Goal: Information Seeking & Learning: Learn about a topic

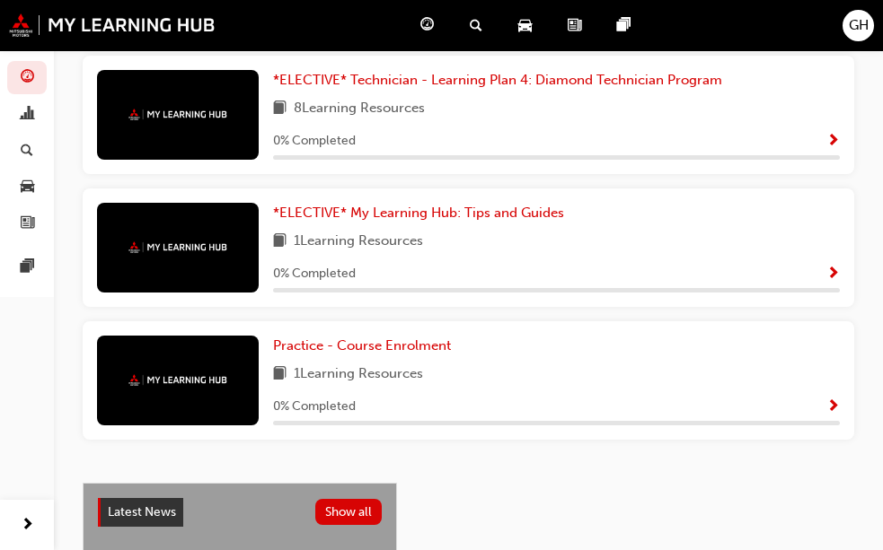
scroll to position [1041, 0]
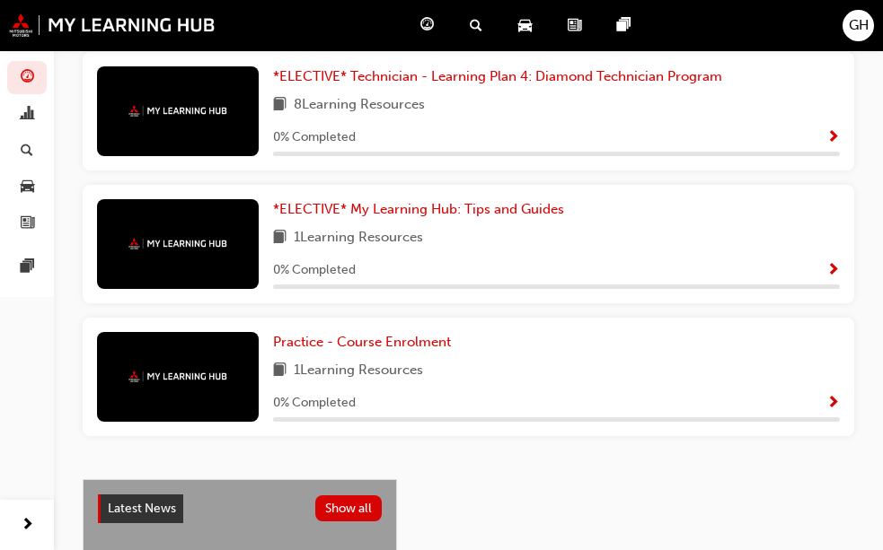
click at [0, 0] on span "Search Learning" at bounding box center [0, 0] width 0 height 0
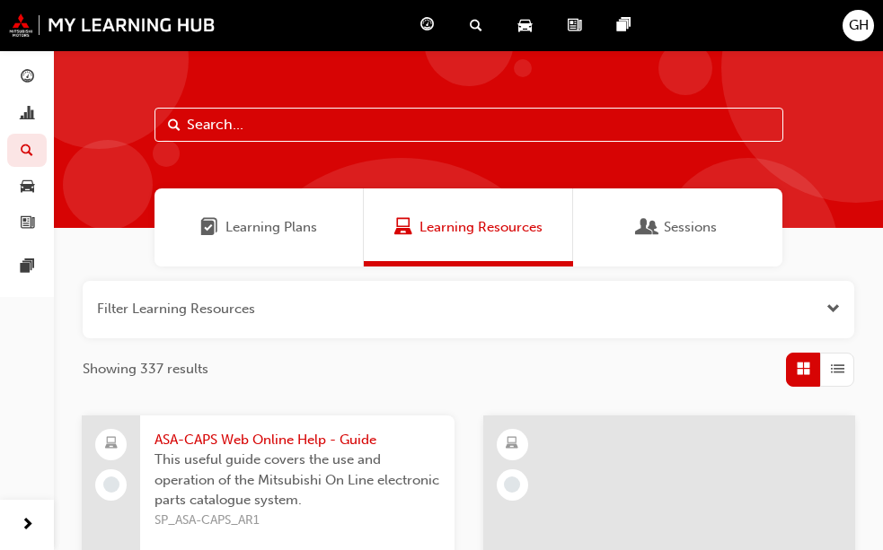
click at [212, 121] on input "text" at bounding box center [468, 125] width 628 height 34
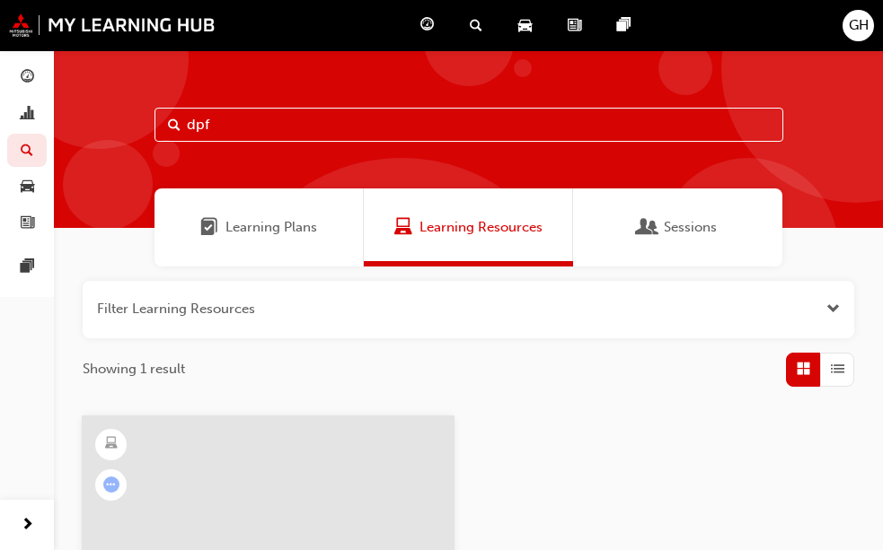
type input "dpf"
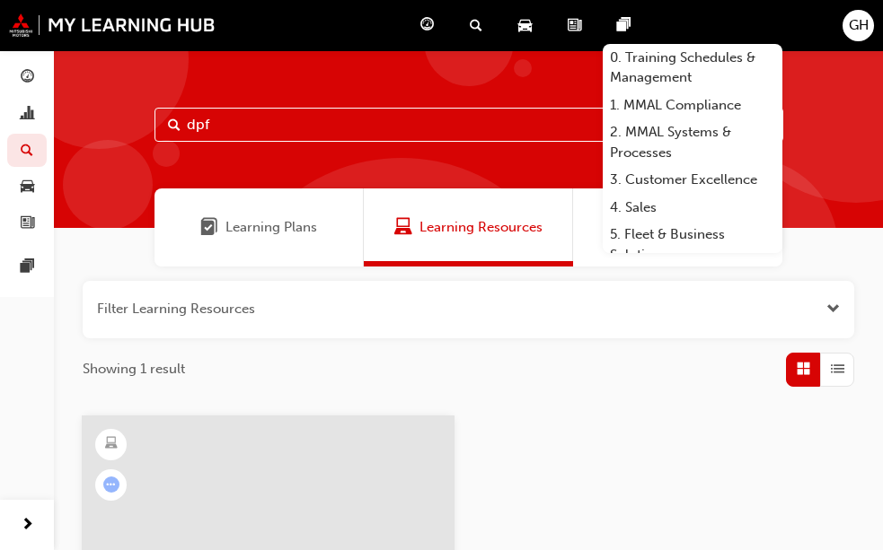
click at [171, 121] on span "Search" at bounding box center [174, 125] width 13 height 21
click at [562, 162] on div "dpf" at bounding box center [468, 139] width 829 height 178
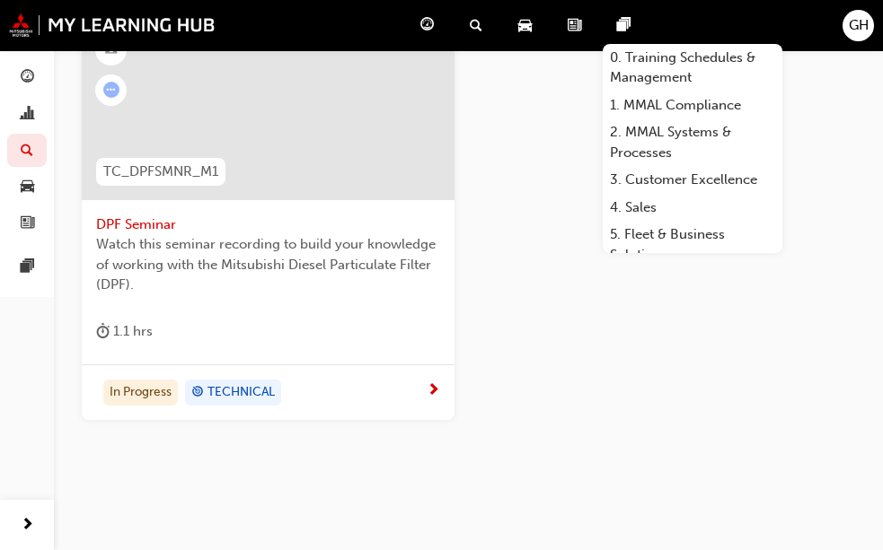
scroll to position [431, 0]
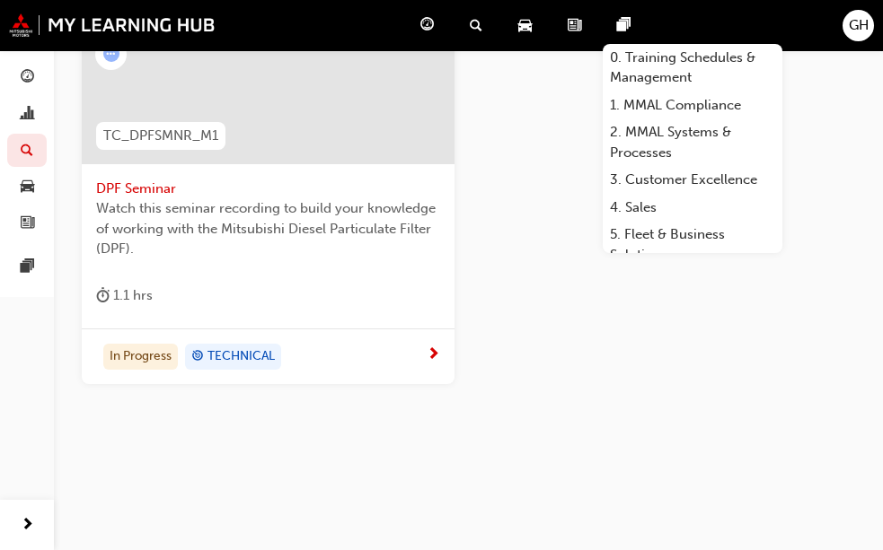
click at [134, 182] on span "DPF Seminar" at bounding box center [268, 189] width 344 height 21
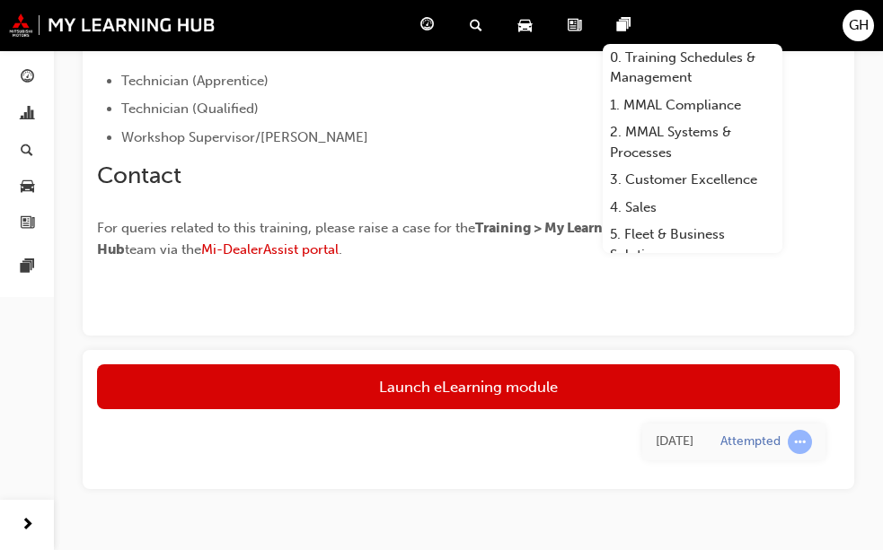
scroll to position [575, 0]
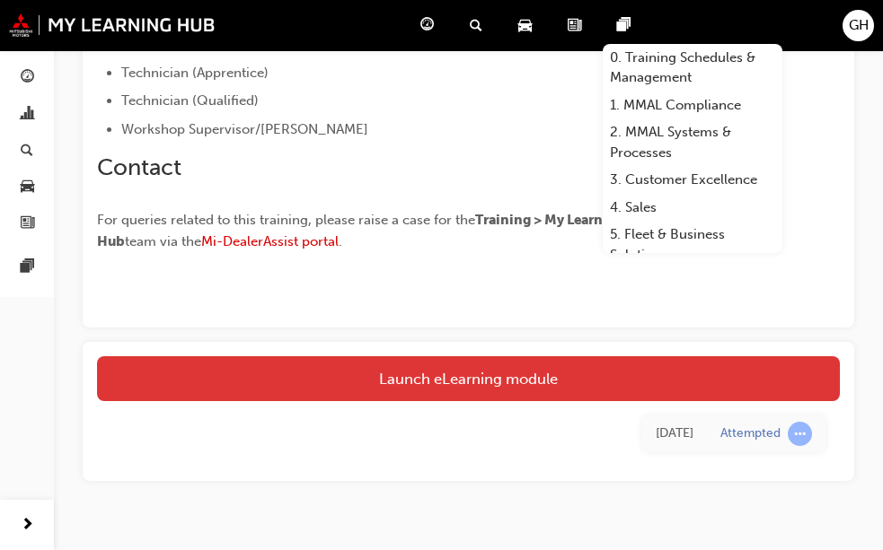
click at [474, 389] on link "Launch eLearning module" at bounding box center [468, 378] width 742 height 45
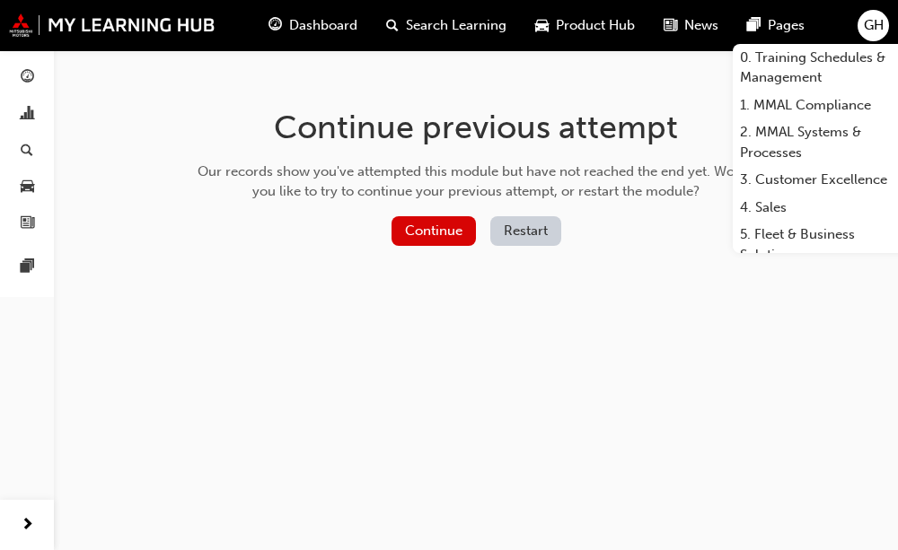
click at [538, 236] on button "Restart" at bounding box center [525, 231] width 71 height 30
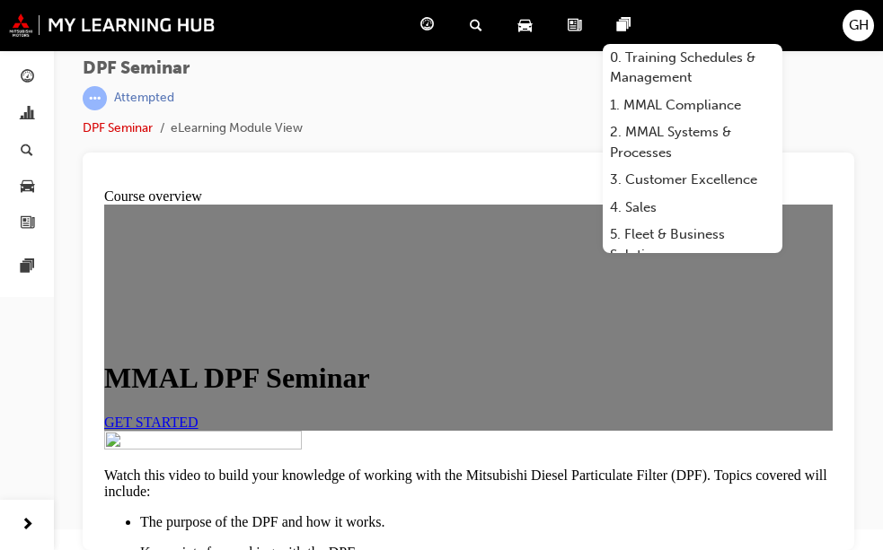
scroll to position [144, 0]
click at [198, 415] on span "GET STARTED" at bounding box center [151, 422] width 94 height 15
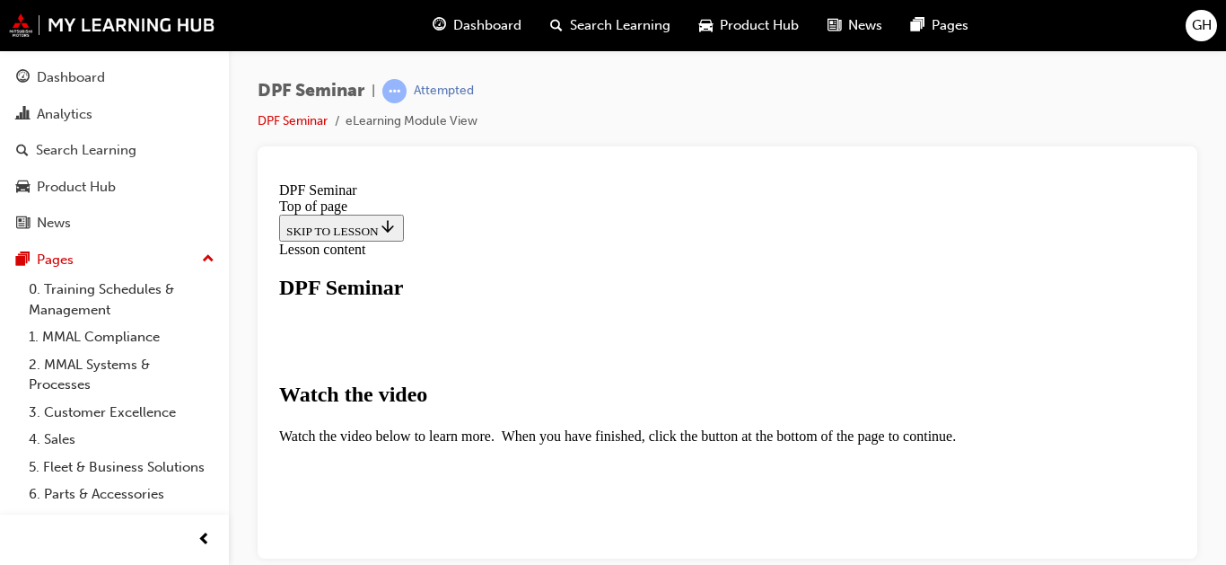
scroll to position [359, 0]
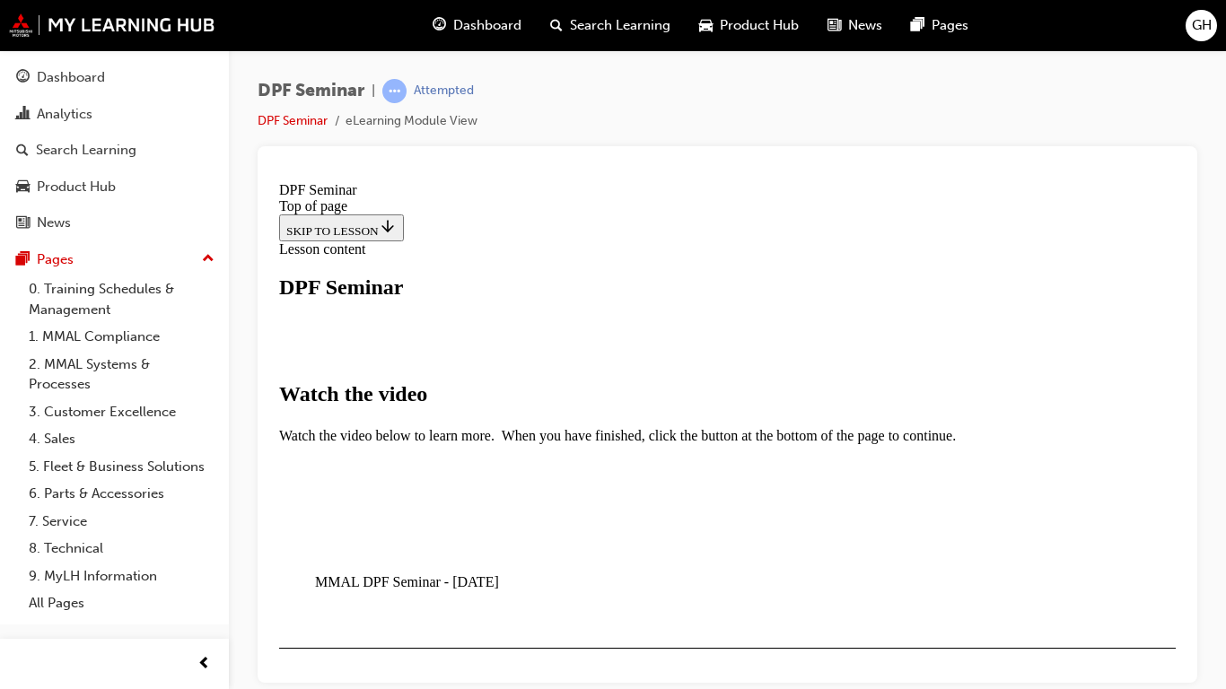
click at [398, 549] on video "Video player" at bounding box center [449, 625] width 269 height 135
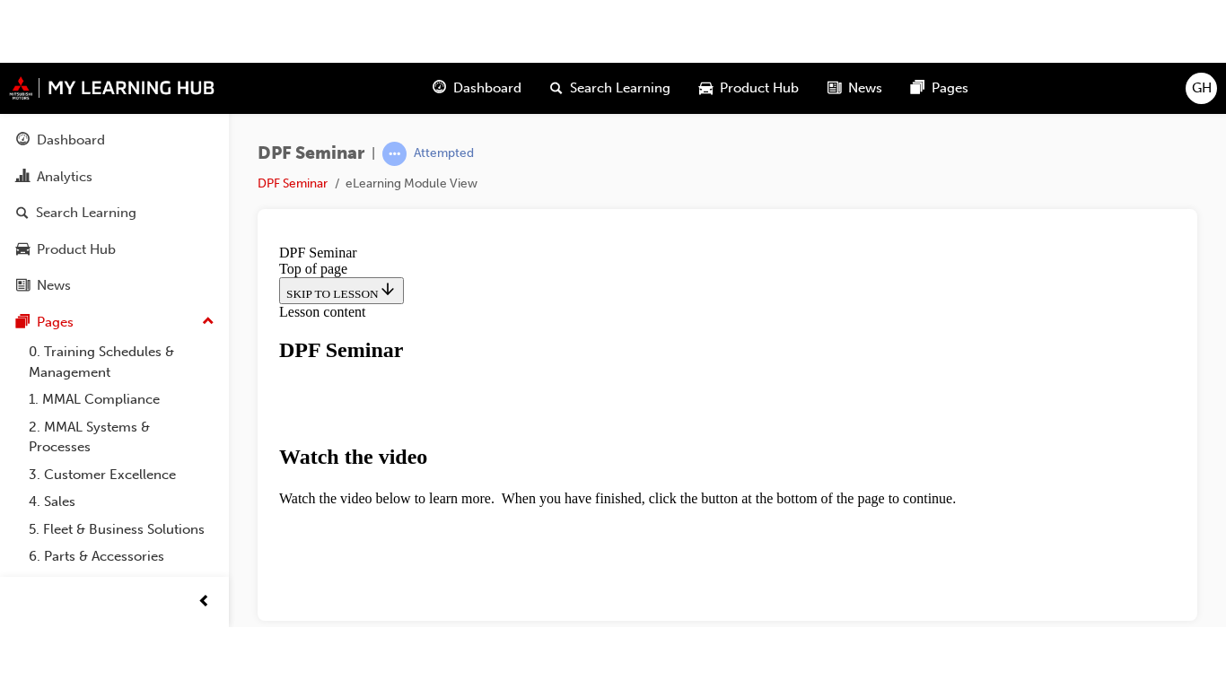
drag, startPoint x: 398, startPoint y: 806, endPoint x: 398, endPoint y: 754, distance: 52.1
click at [272, 549] on html "DPF Seminar Top of page SKIP TO LESSON Lesson content DPF Seminar Watch the vid…" at bounding box center [727, 695] width 911 height 917
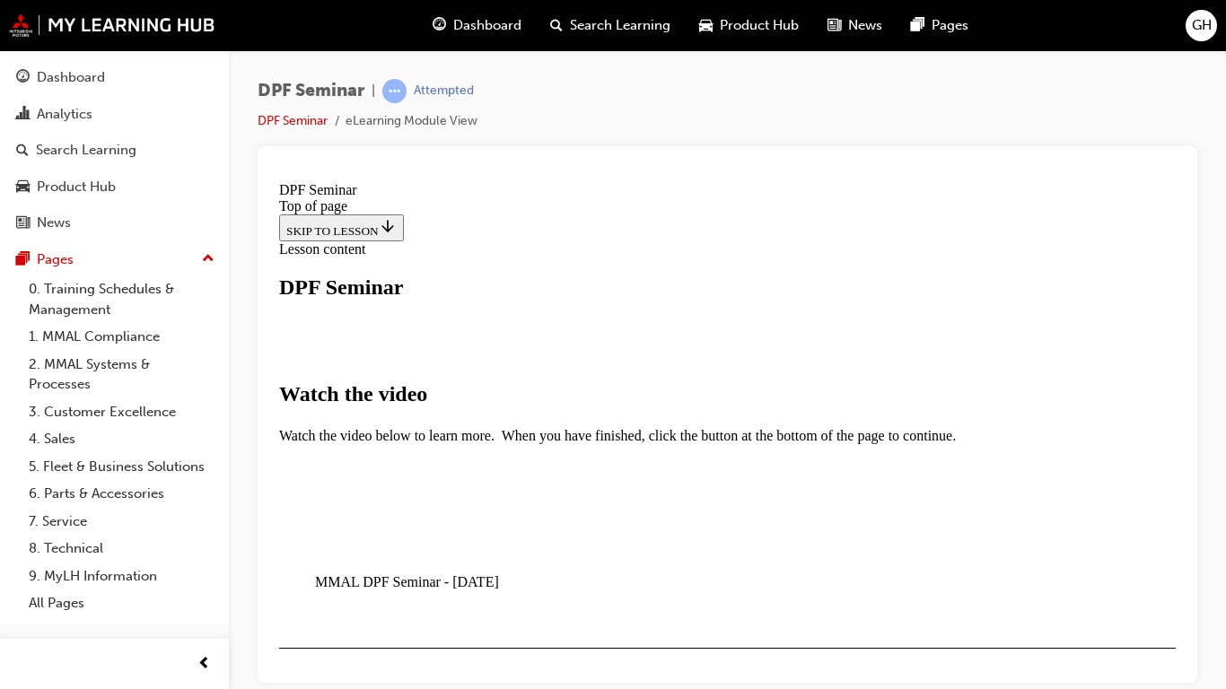
click at [584, 549] on video "Video player" at bounding box center [449, 625] width 269 height 135
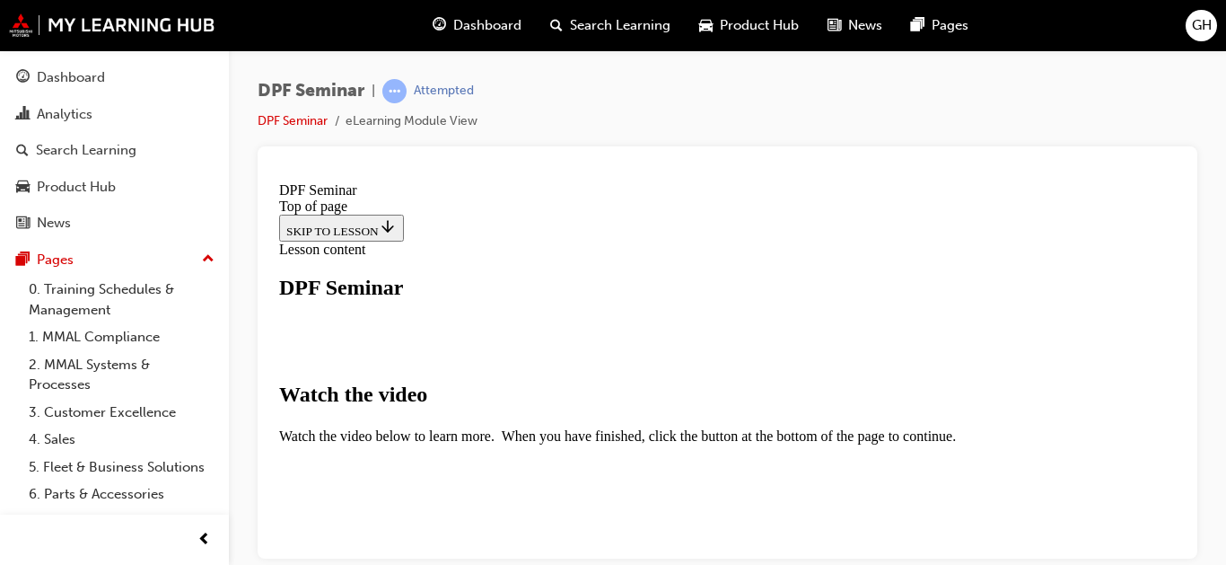
scroll to position [790, 0]
click at [897, 241] on div "Navigation menu" at bounding box center [727, 241] width 897 height 0
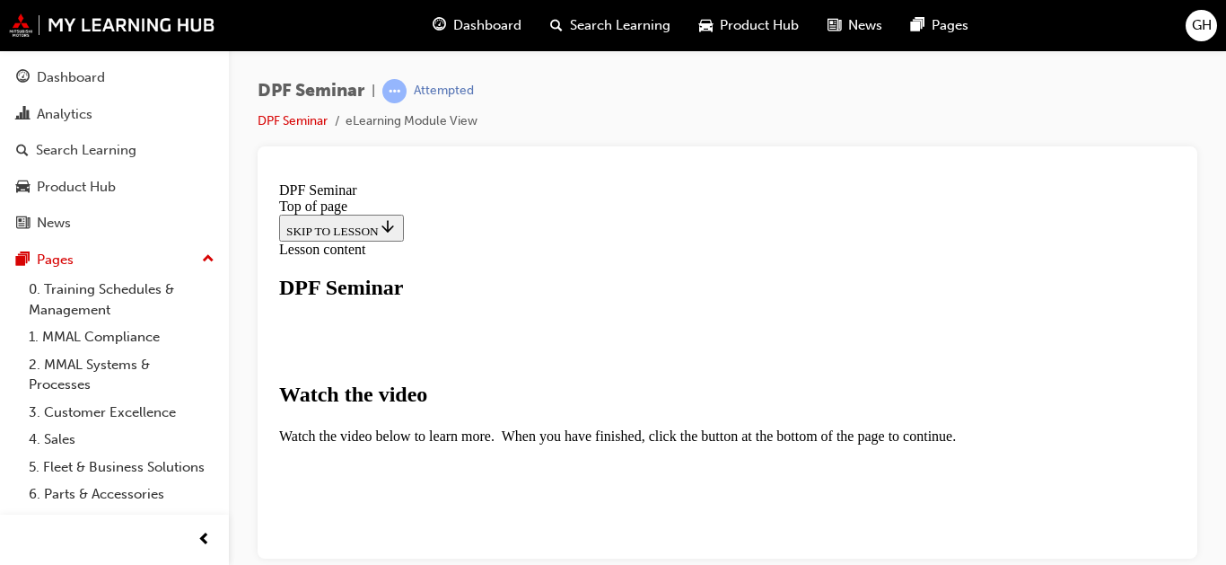
click at [897, 241] on div "Navigation menu" at bounding box center [727, 241] width 897 height 0
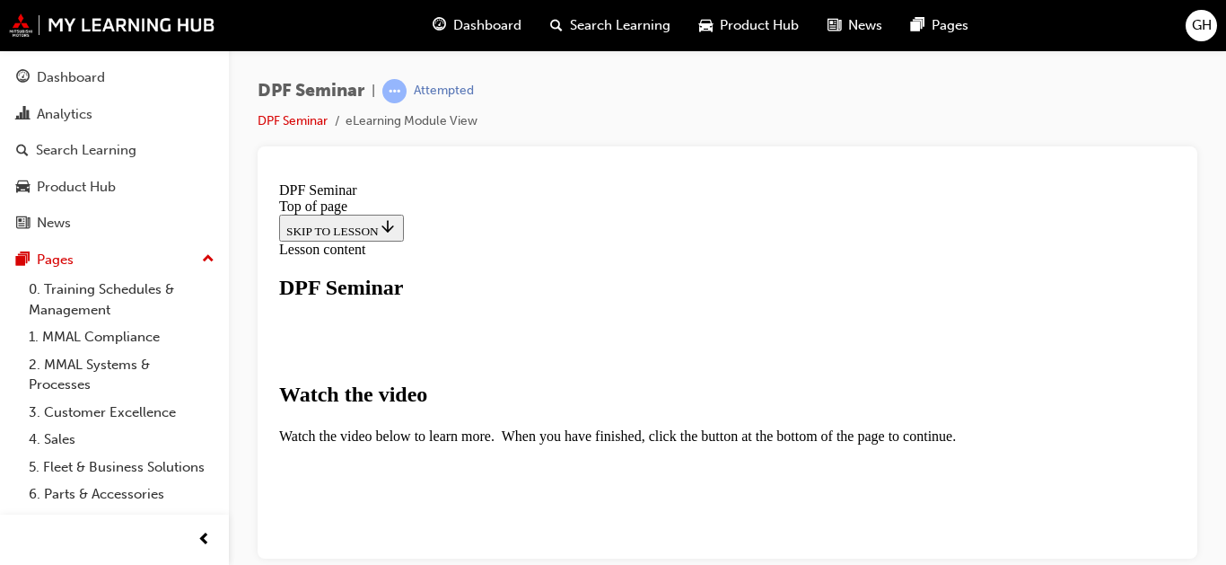
click at [897, 241] on div "Navigation menu" at bounding box center [727, 241] width 897 height 0
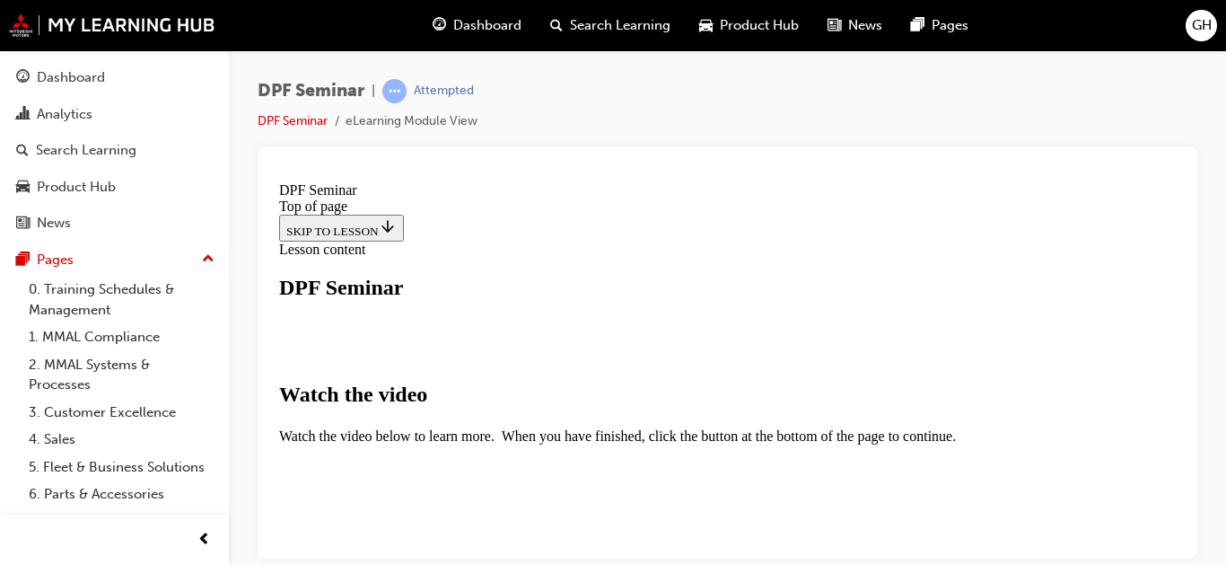
click at [897, 241] on div "Navigation menu" at bounding box center [727, 241] width 897 height 0
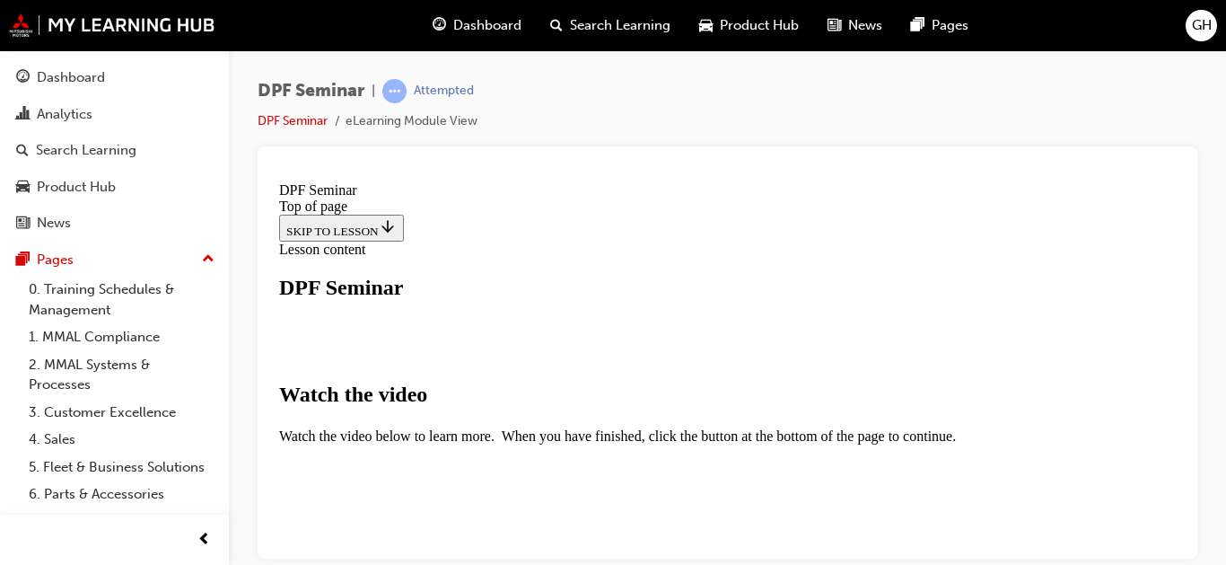
click at [897, 241] on div "Navigation menu" at bounding box center [727, 241] width 897 height 0
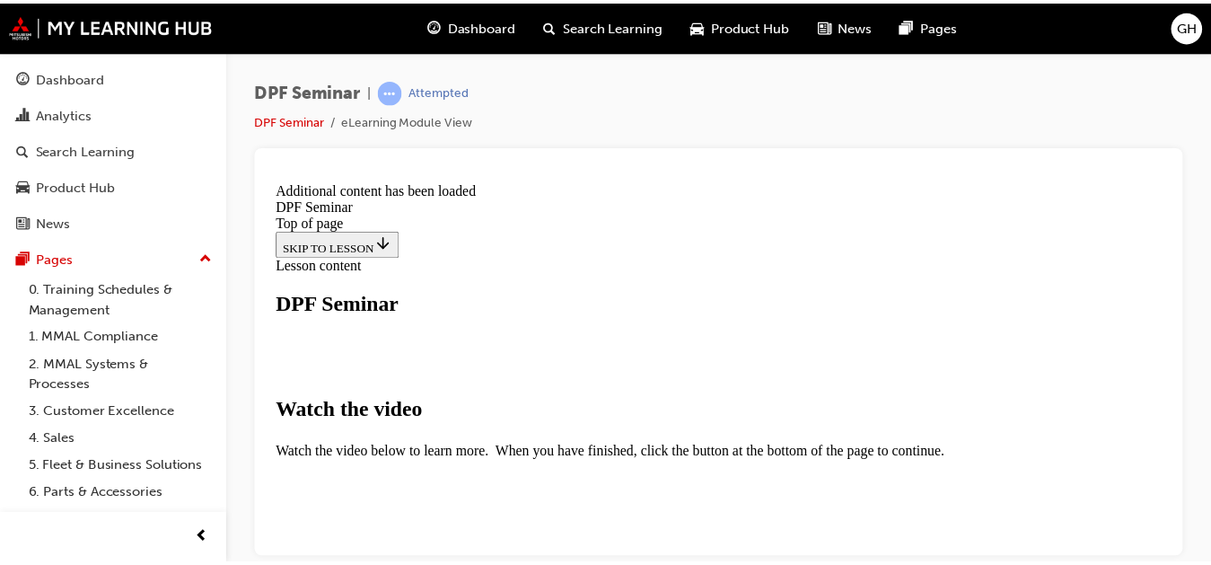
scroll to position [1078, 0]
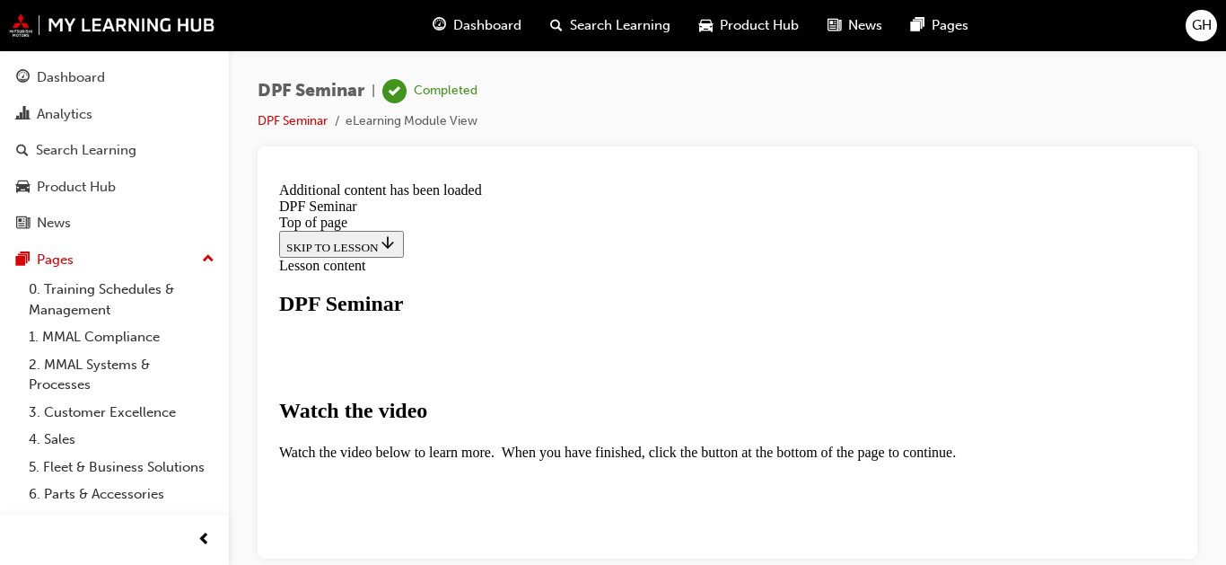
click at [897, 257] on div "Navigation menu" at bounding box center [727, 257] width 897 height 0
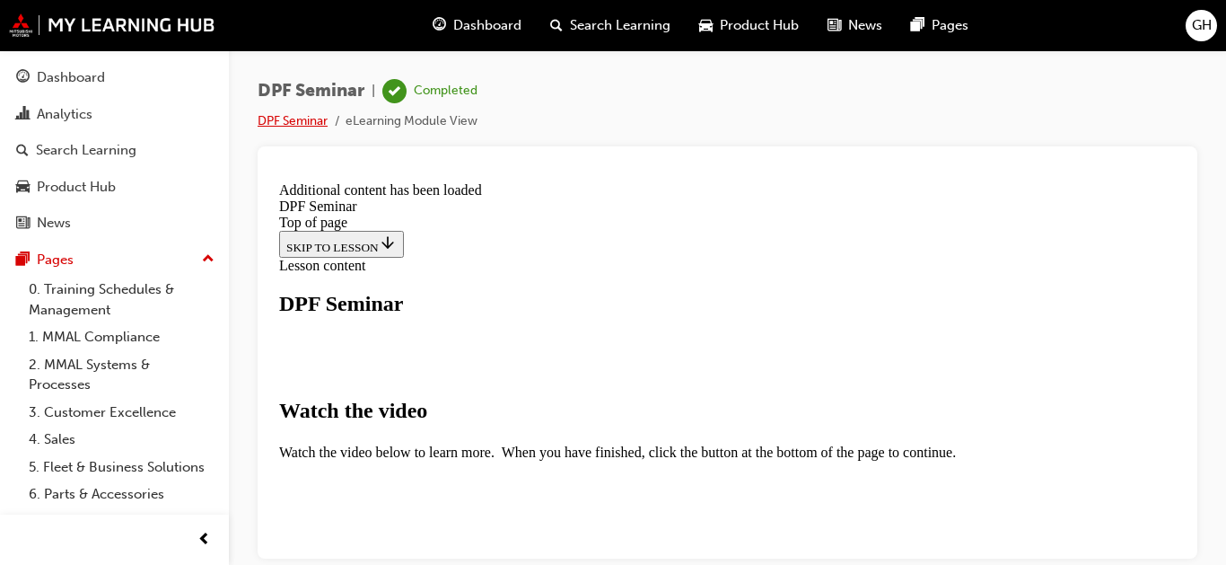
click at [308, 122] on link "DPF Seminar" at bounding box center [293, 120] width 70 height 15
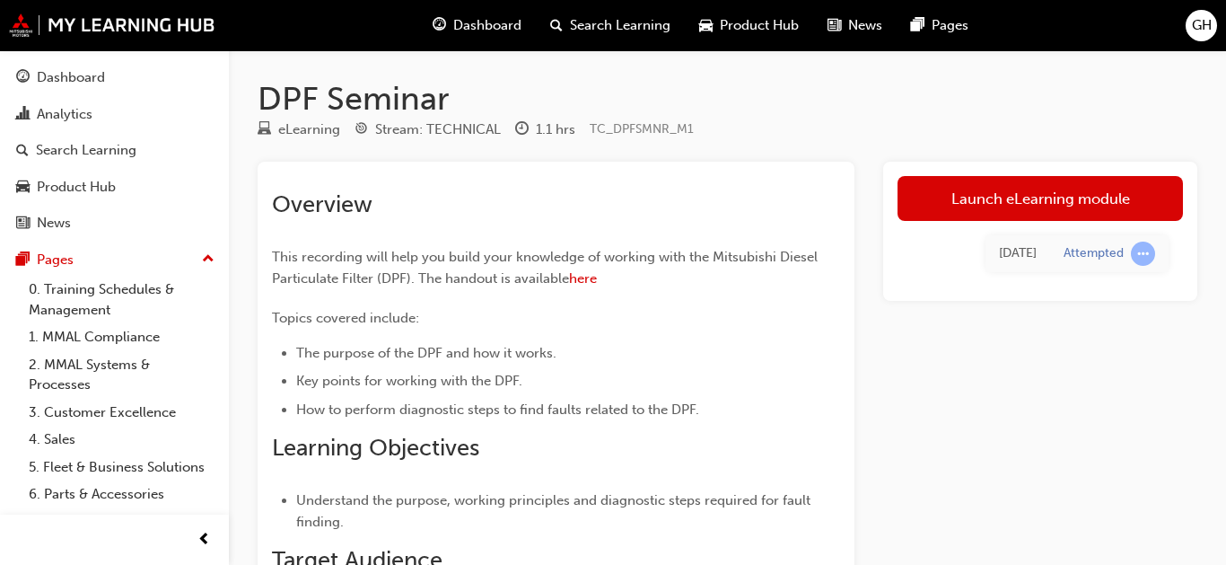
click at [308, 122] on div "eLearning" at bounding box center [309, 129] width 62 height 21
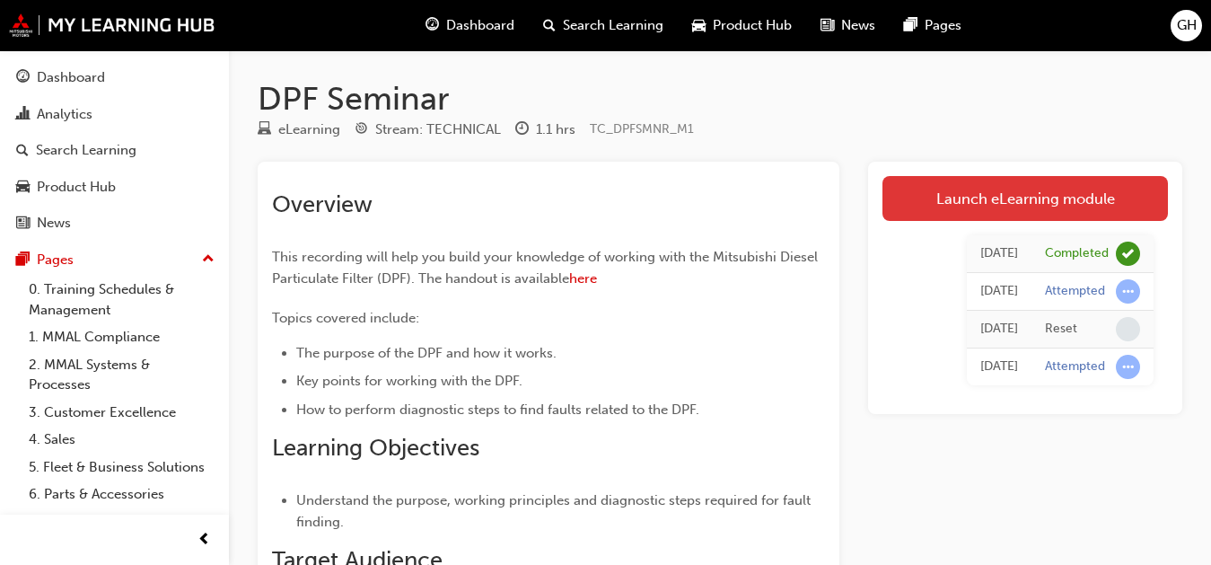
click at [897, 203] on link "Launch eLearning module" at bounding box center [1025, 198] width 285 height 45
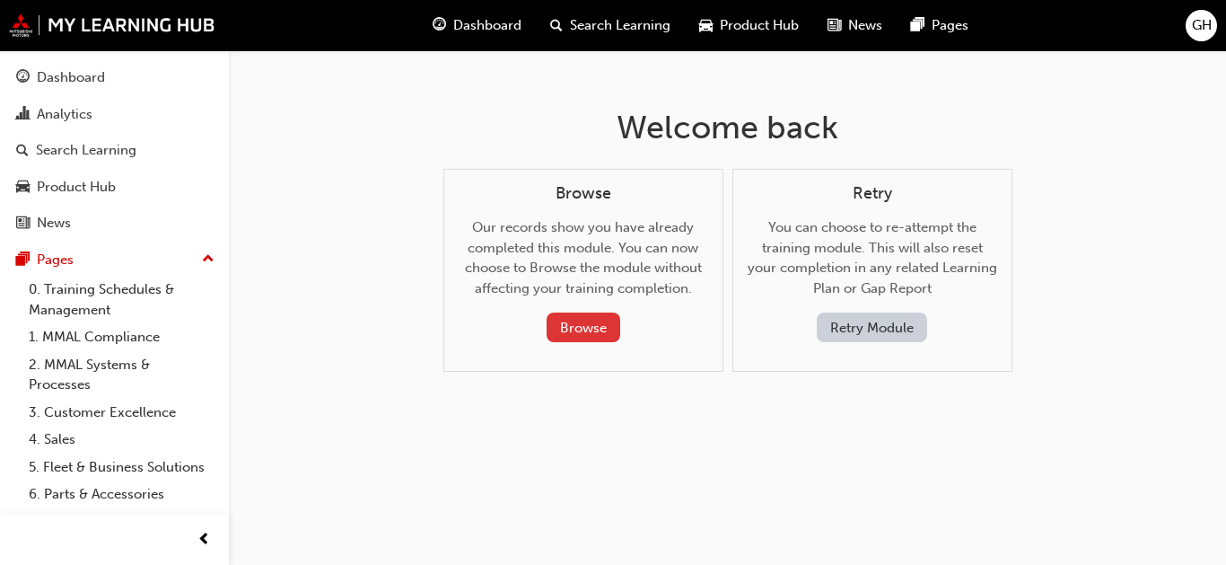
click at [594, 326] on button "Browse" at bounding box center [584, 327] width 74 height 30
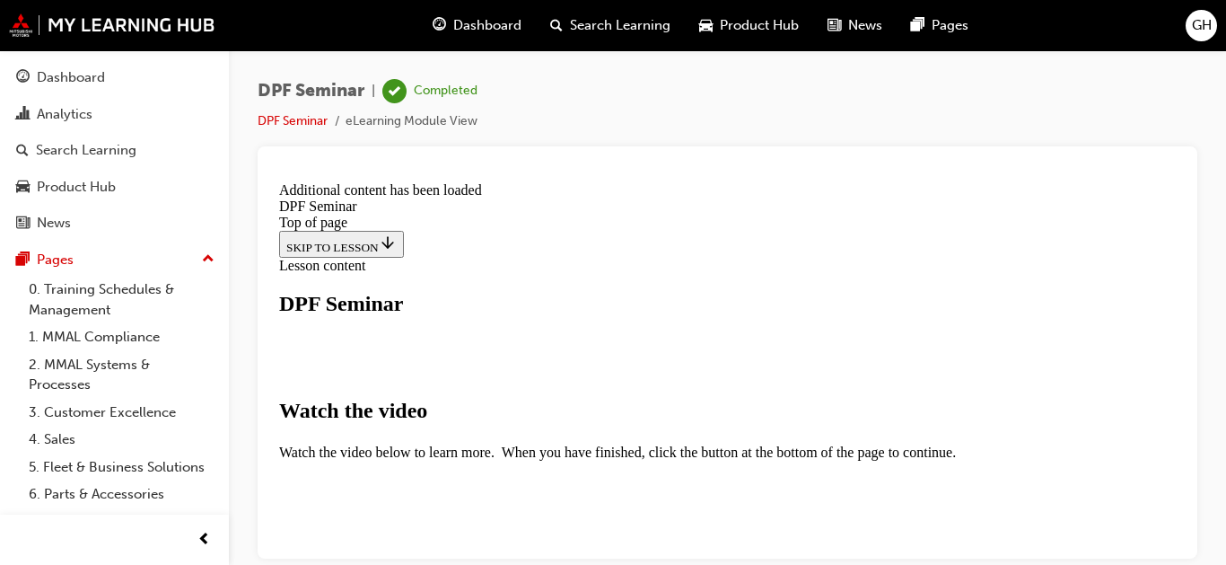
scroll to position [323, 0]
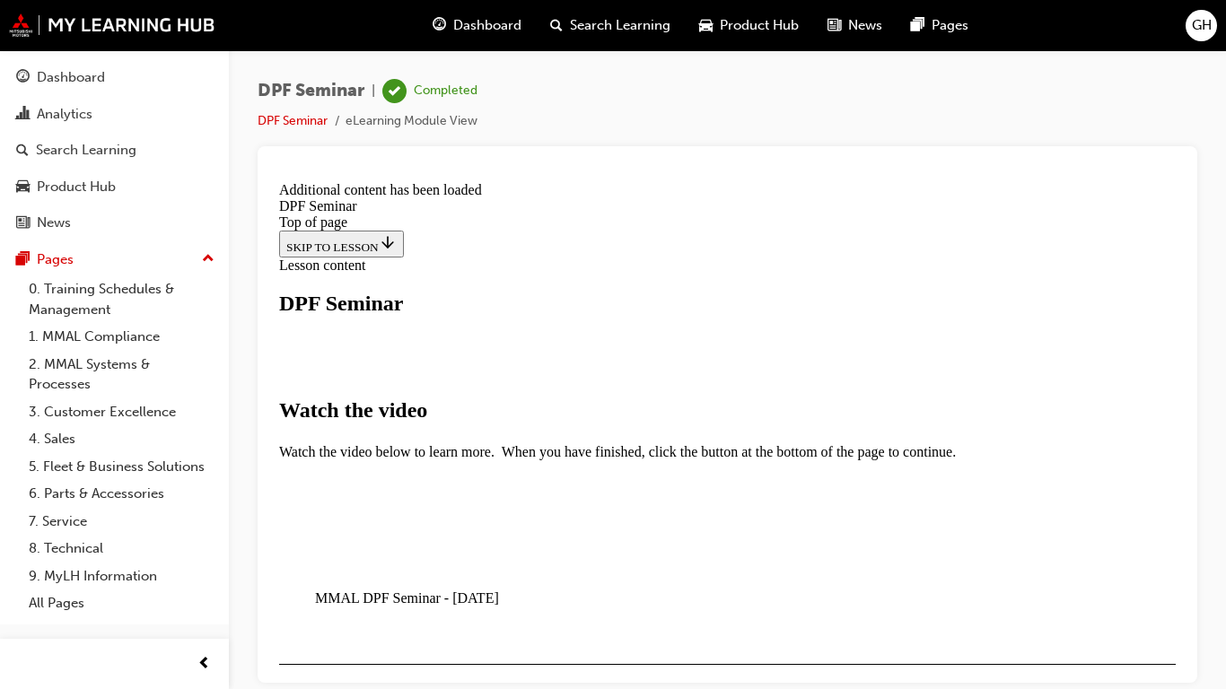
drag, startPoint x: 338, startPoint y: 831, endPoint x: 632, endPoint y: 827, distance: 293.6
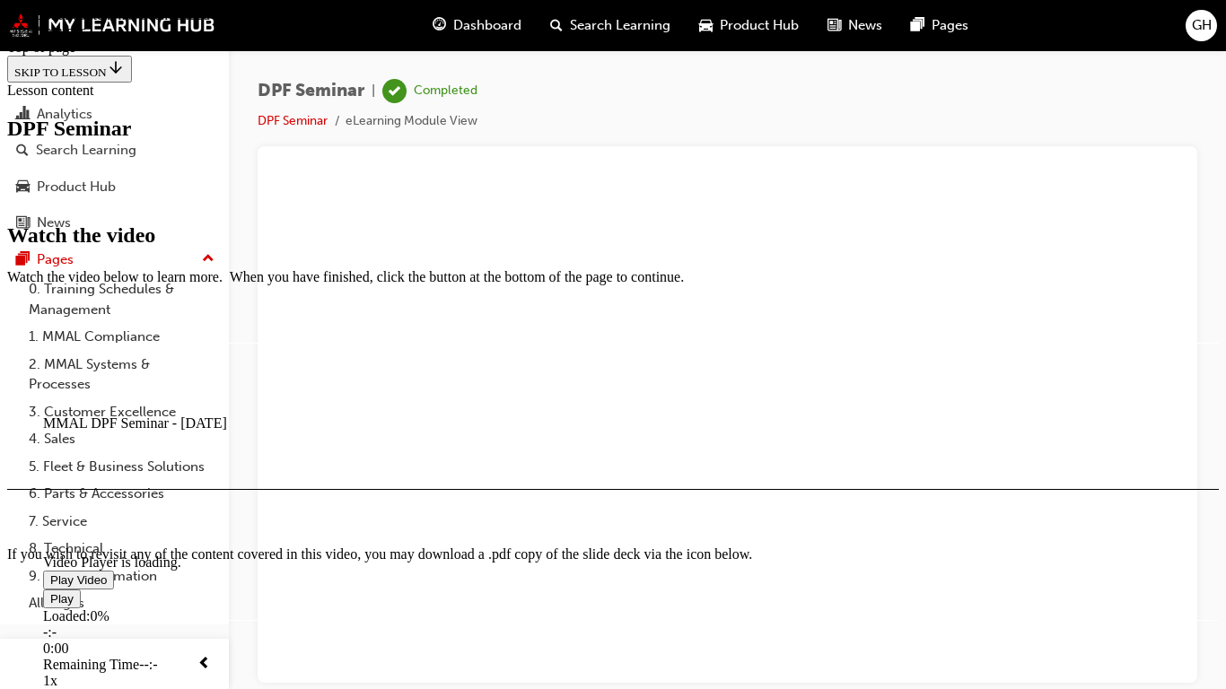
click at [312, 549] on div "Loaded : 0% -:- 0:00" at bounding box center [177, 633] width 269 height 48
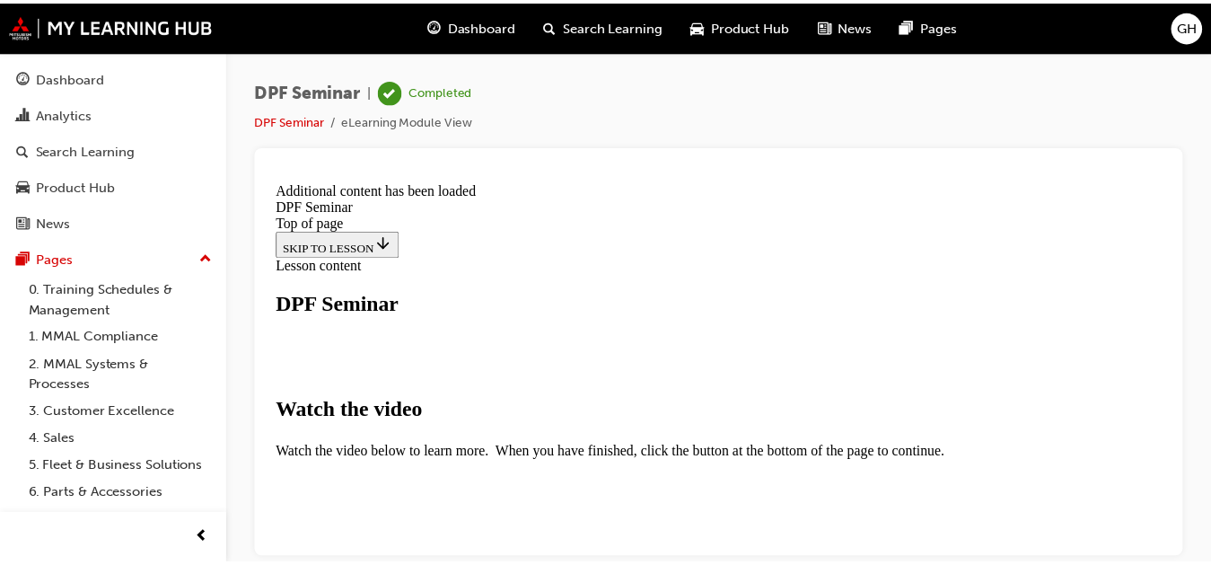
scroll to position [1041, 0]
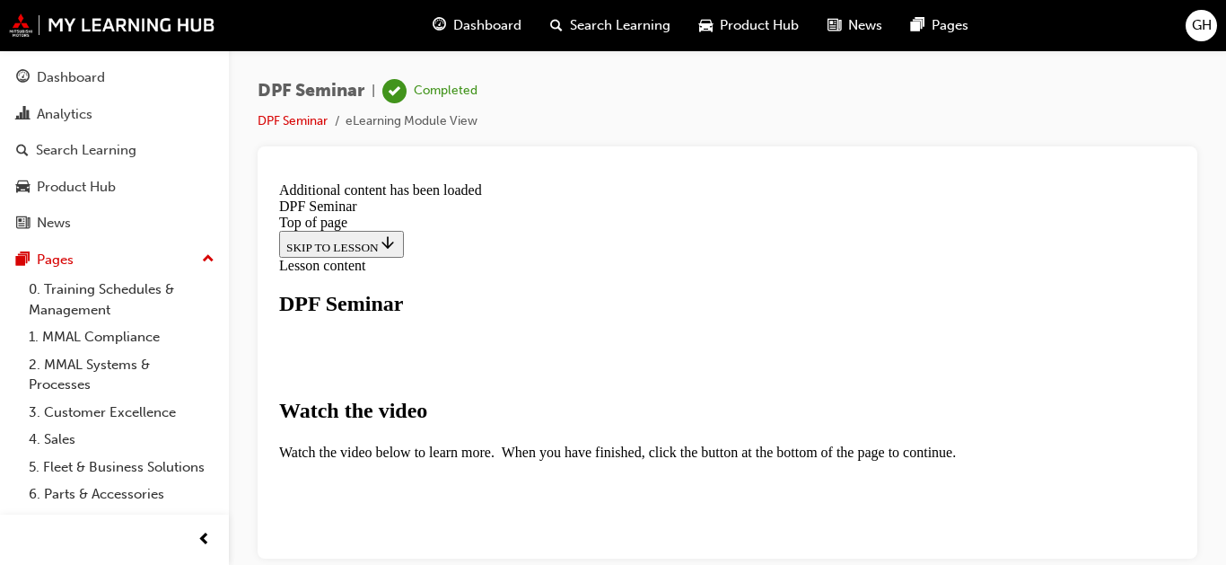
click at [897, 257] on div "Navigation menu" at bounding box center [727, 257] width 897 height 0
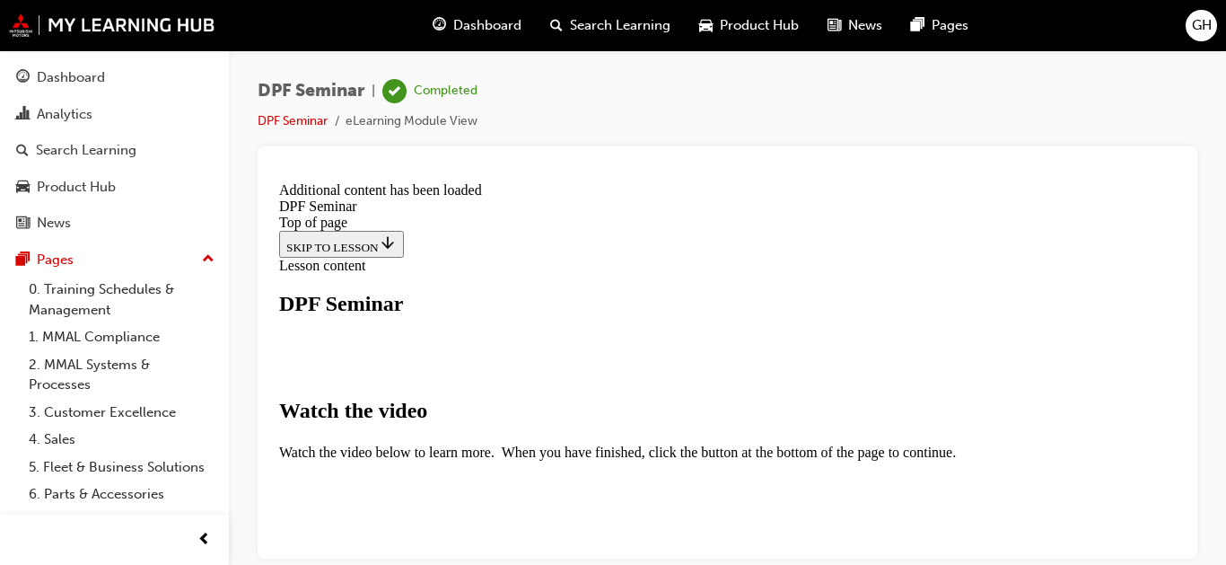
click at [897, 257] on div "Navigation menu" at bounding box center [727, 257] width 897 height 0
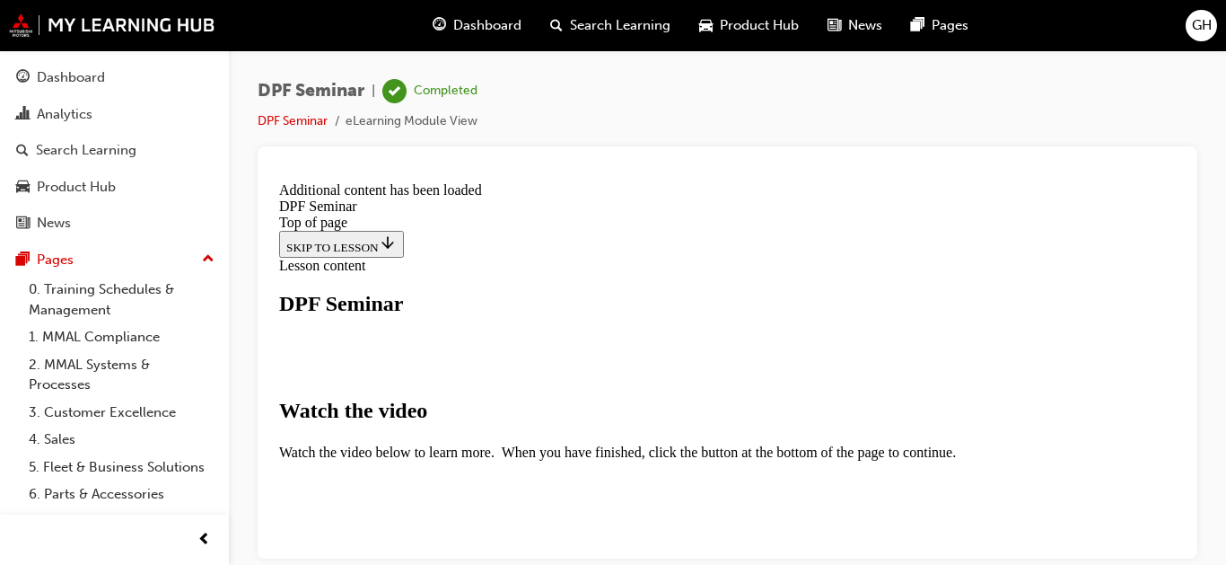
click at [897, 257] on div "Navigation menu" at bounding box center [727, 257] width 897 height 0
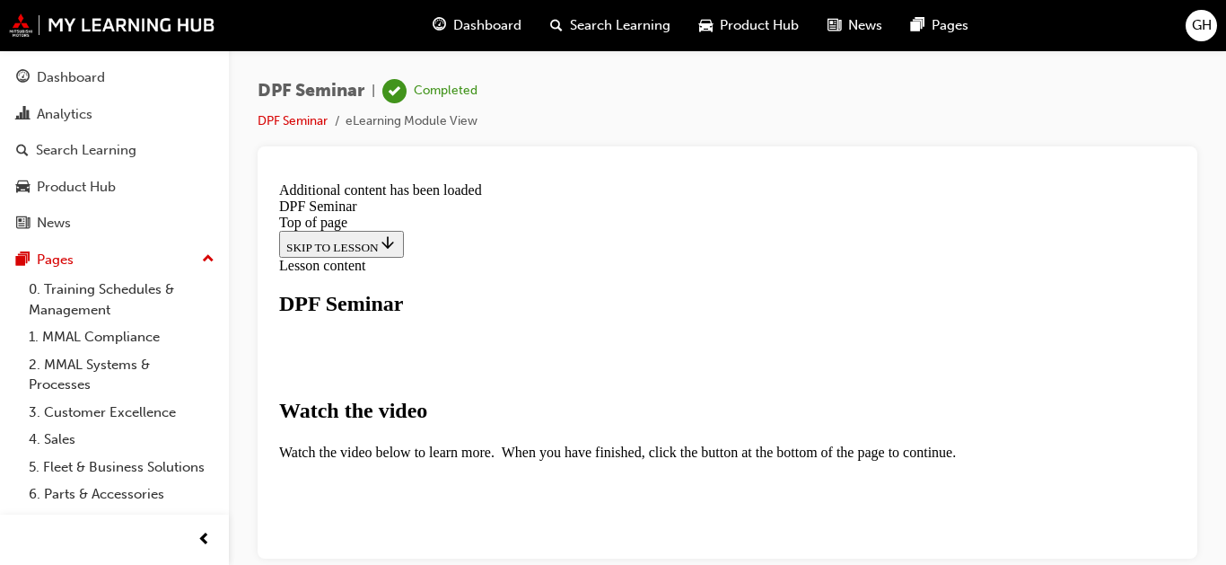
click at [897, 257] on div "Navigation menu" at bounding box center [727, 257] width 897 height 0
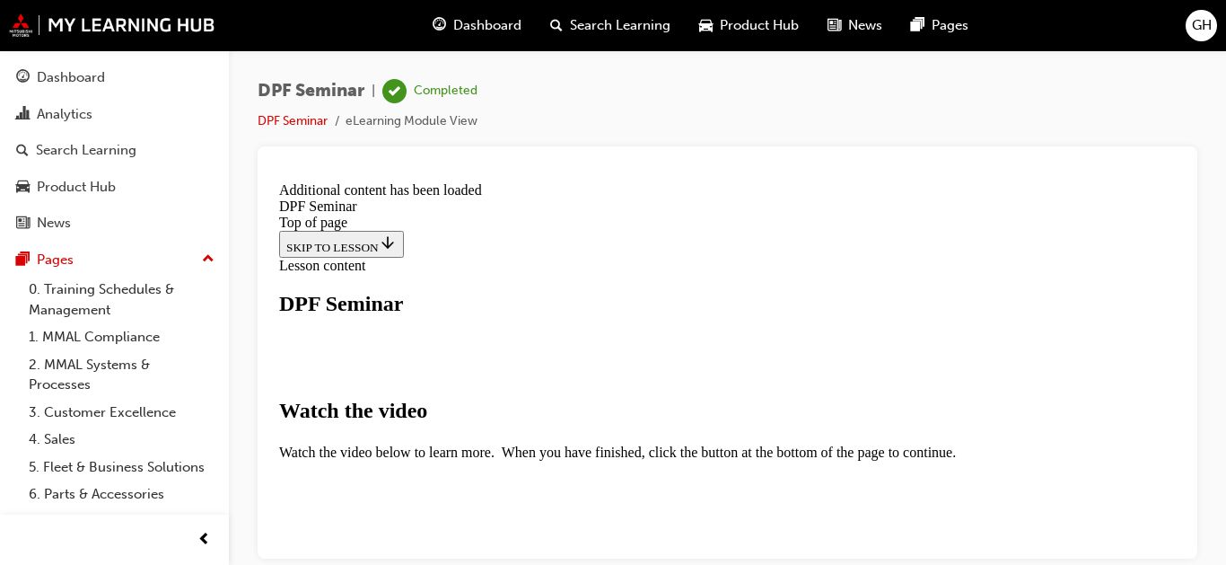
click at [897, 257] on div "Navigation menu" at bounding box center [727, 257] width 897 height 0
click at [277, 117] on link "DPF Seminar" at bounding box center [293, 120] width 70 height 15
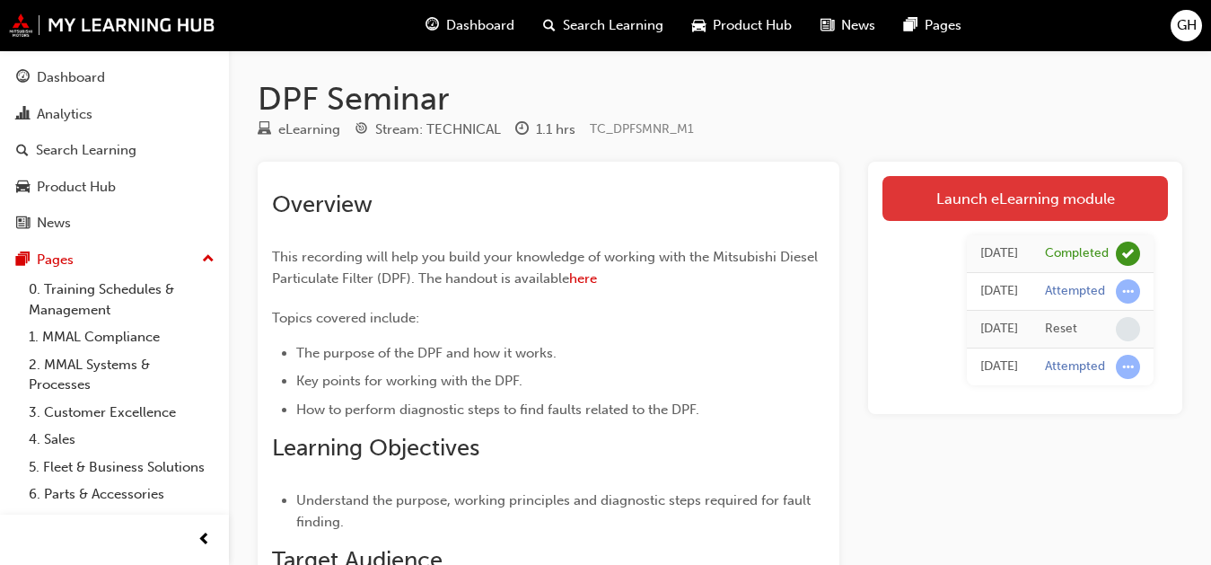
click at [897, 205] on link "Launch eLearning module" at bounding box center [1025, 198] width 285 height 45
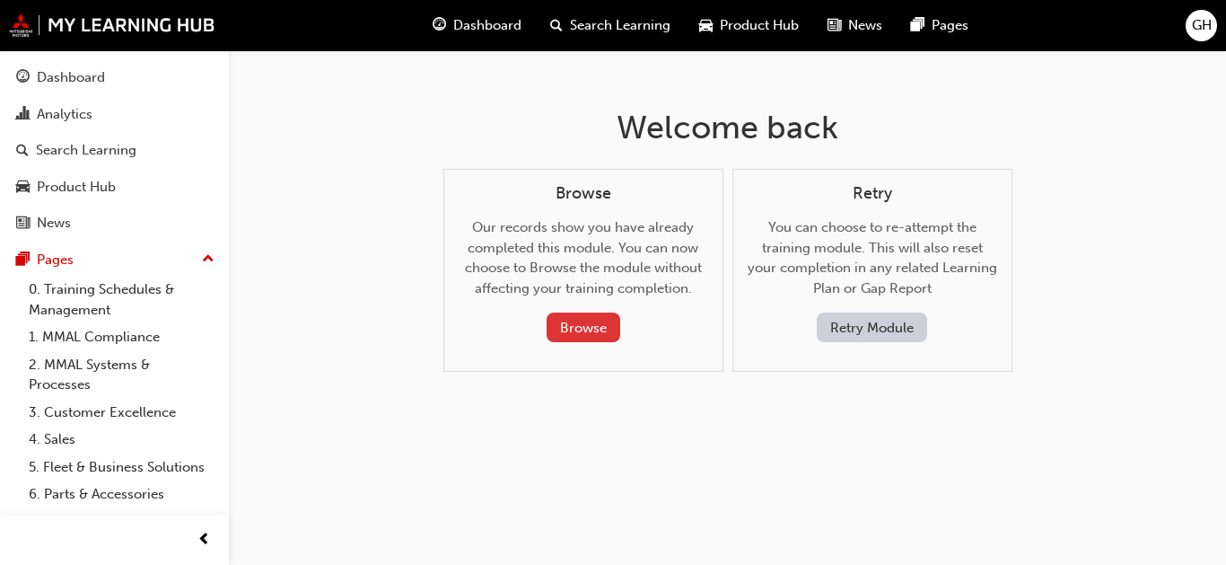
click at [577, 327] on button "Browse" at bounding box center [584, 327] width 74 height 30
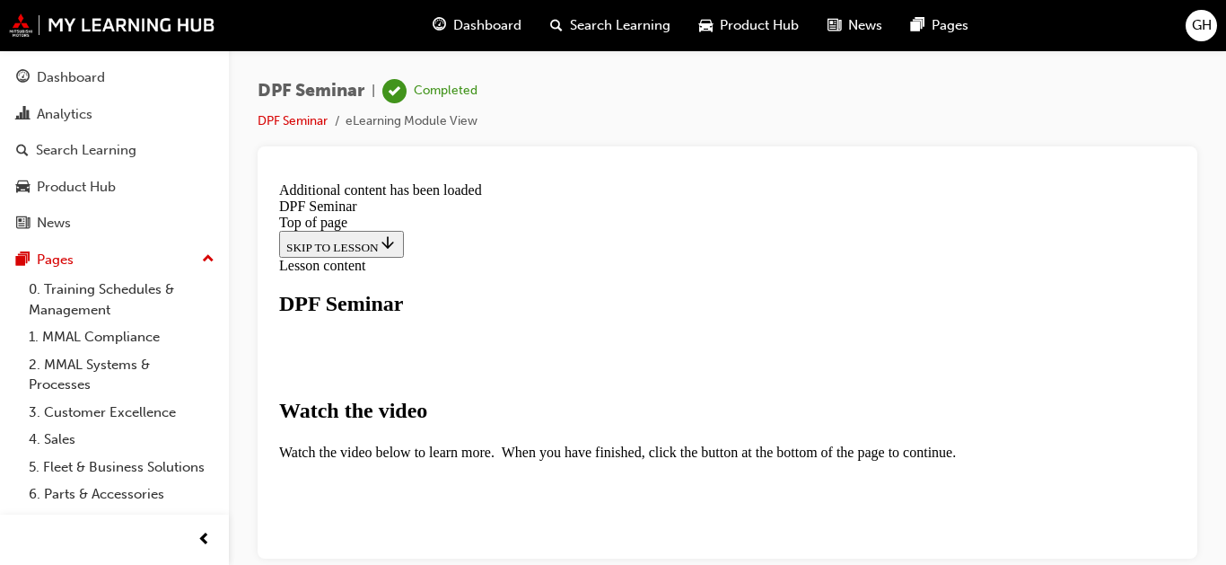
scroll to position [862, 0]
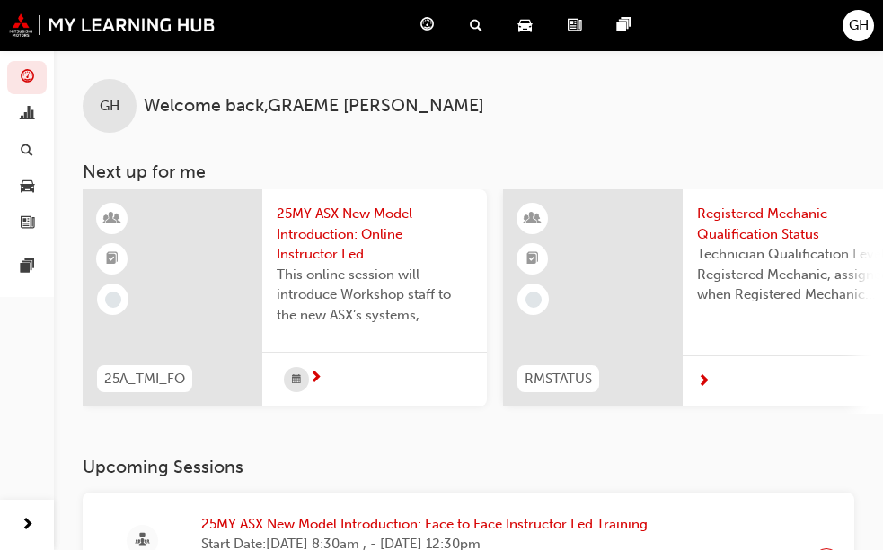
click at [0, 0] on span "Search Learning" at bounding box center [0, 0] width 0 height 0
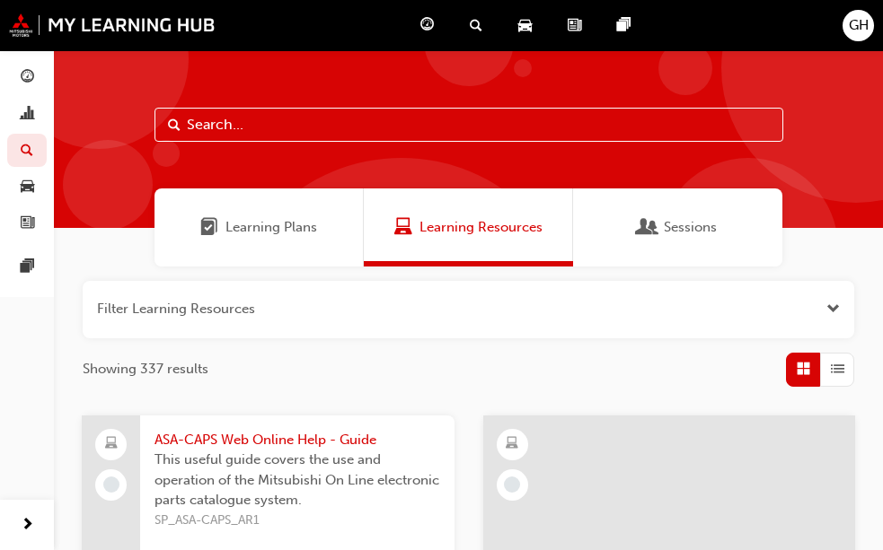
click at [191, 132] on input "text" at bounding box center [468, 125] width 628 height 34
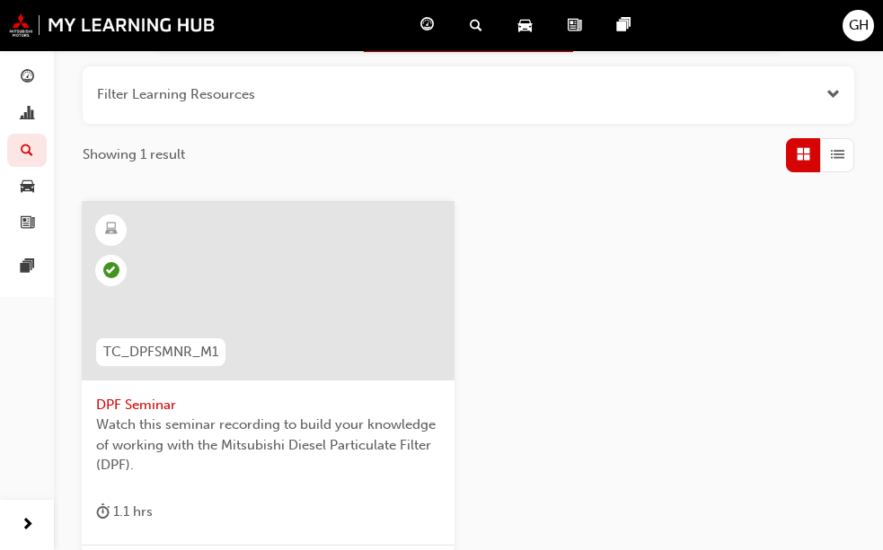
scroll to position [215, 0]
type input "dpf"
click at [137, 400] on span "DPF Seminar" at bounding box center [268, 404] width 344 height 21
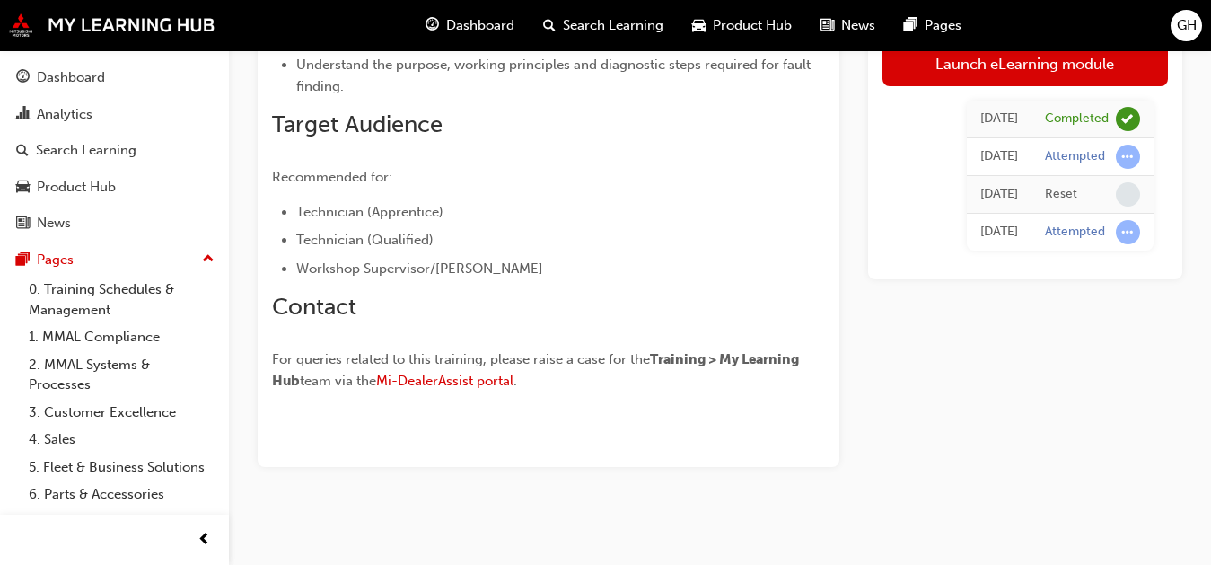
scroll to position [440, 0]
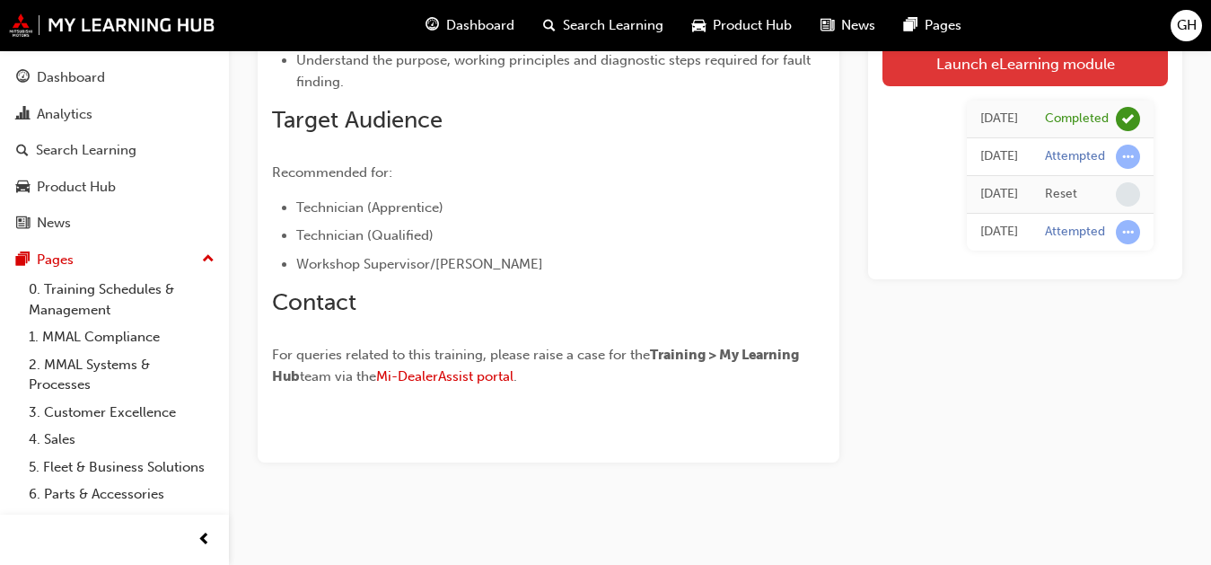
click at [897, 66] on link "Launch eLearning module" at bounding box center [1025, 63] width 285 height 45
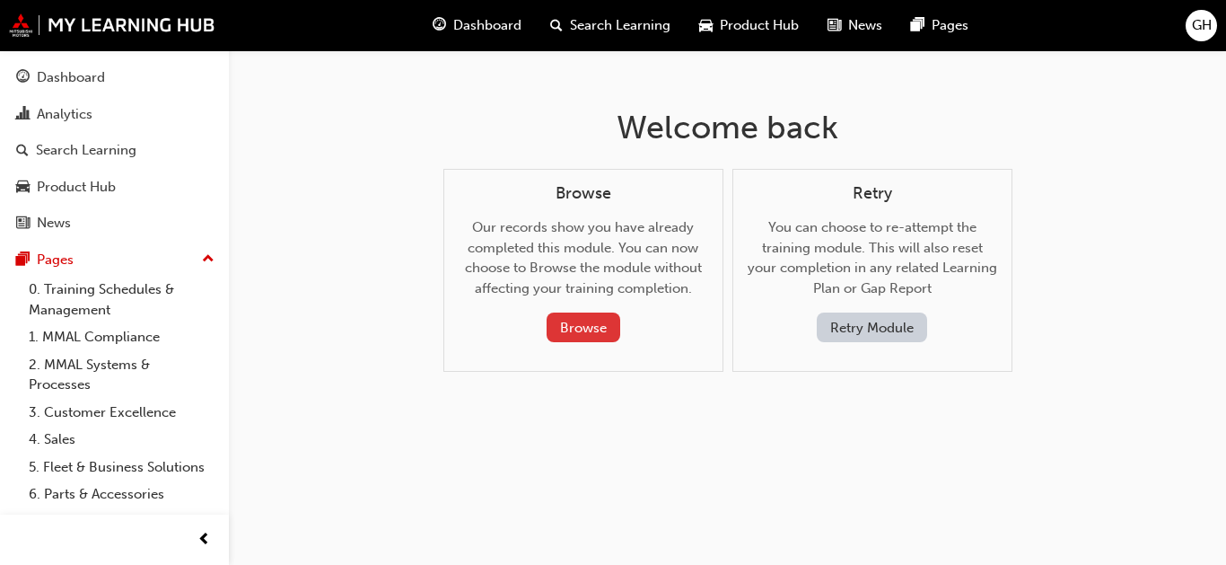
click at [574, 321] on button "Browse" at bounding box center [584, 327] width 74 height 30
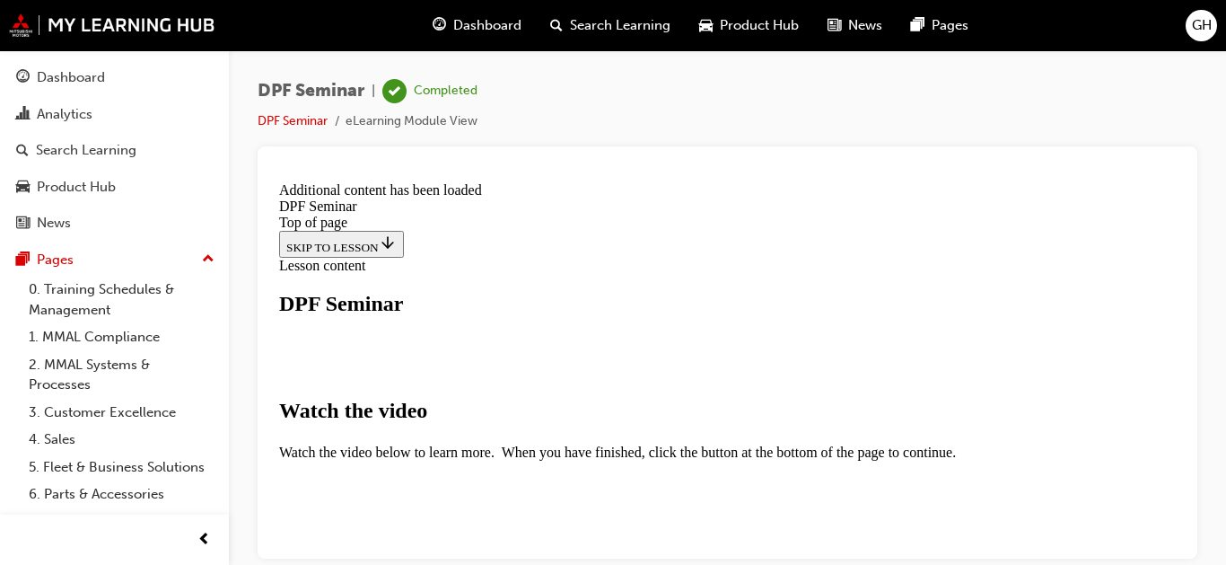
scroll to position [395, 0]
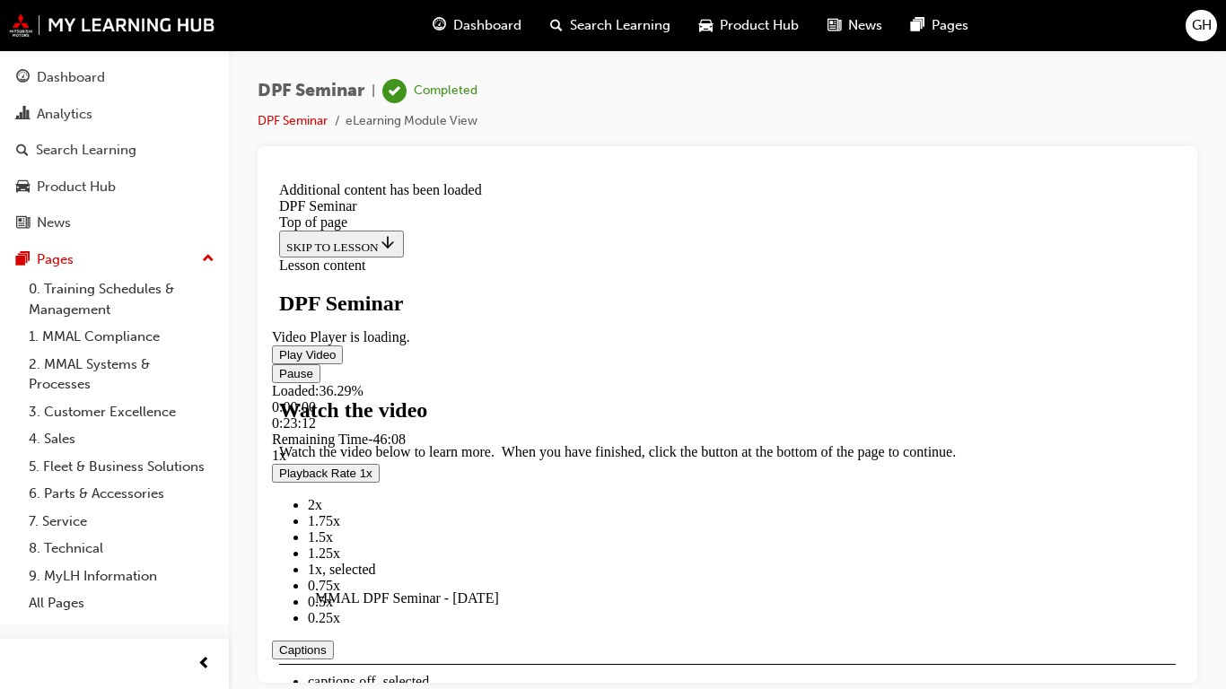
click at [279, 380] on span "Video player" at bounding box center [279, 372] width 0 height 13
click at [279, 361] on span "Video player" at bounding box center [279, 353] width 0 height 13
click at [279, 380] on span "Video player" at bounding box center [279, 372] width 0 height 13
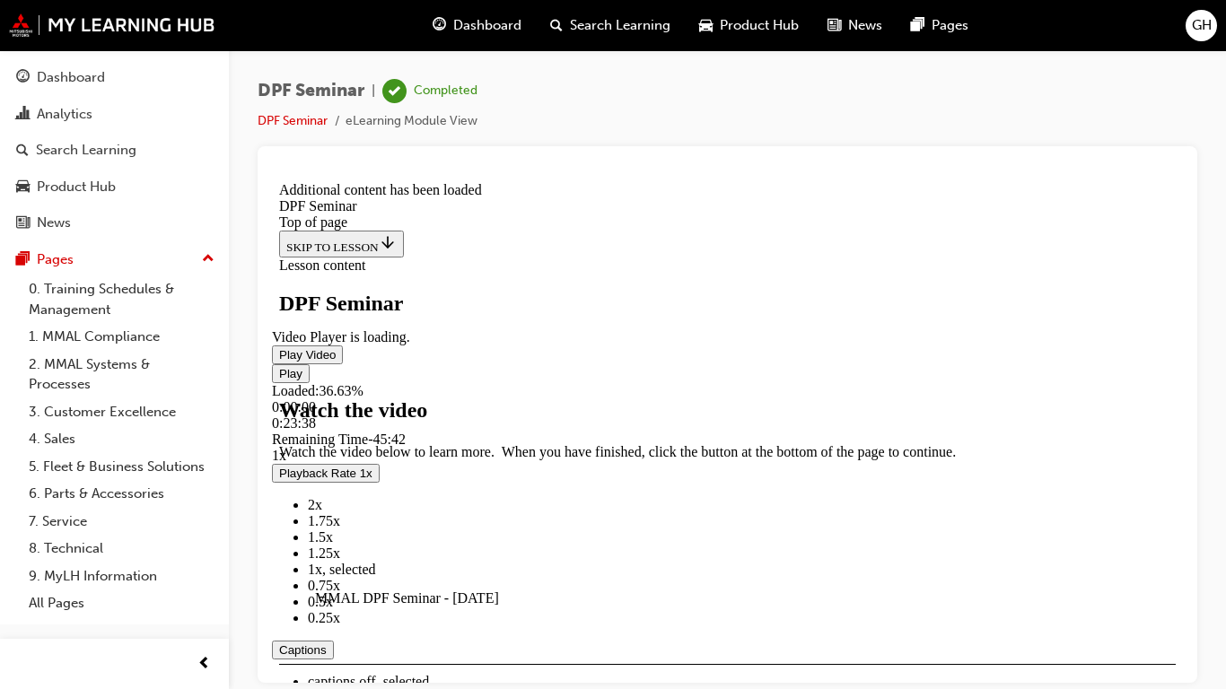
click at [279, 380] on span "Video player" at bounding box center [279, 372] width 0 height 13
click at [739, 415] on div "0:32:18" at bounding box center [727, 407] width 911 height 16
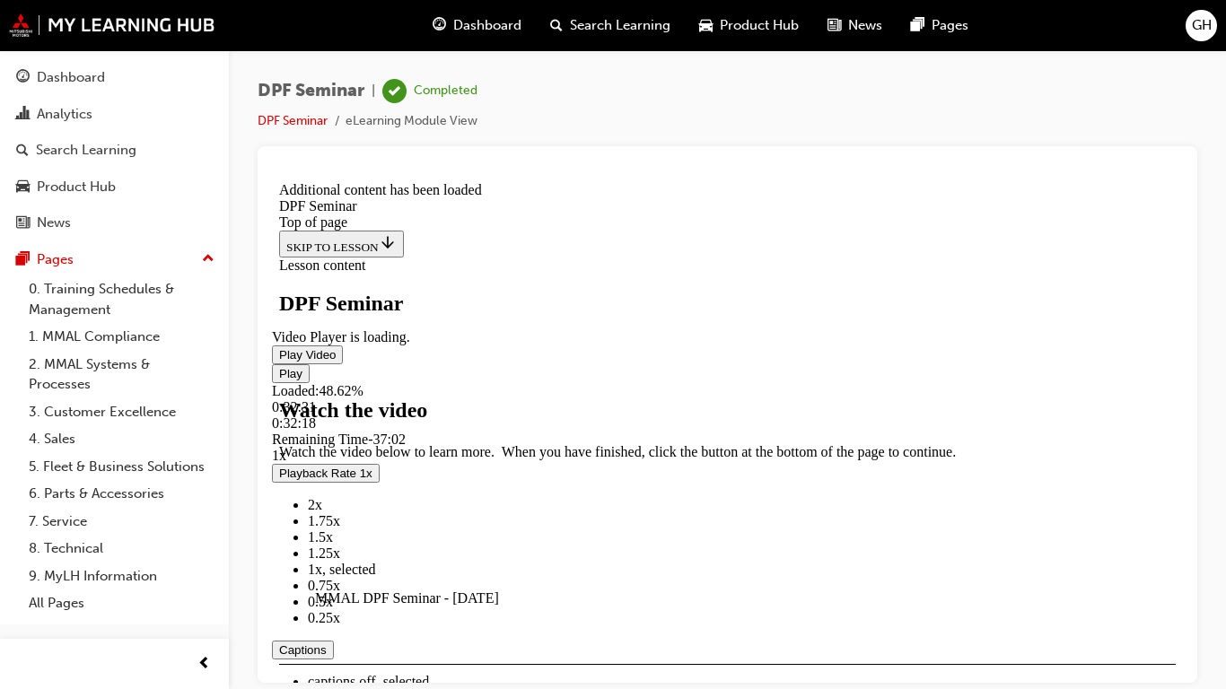
click at [541, 309] on video "Video player" at bounding box center [406, 241] width 269 height 135
click at [712, 431] on div "0:33:27" at bounding box center [492, 423] width 440 height 16
click at [279, 380] on span "Video player" at bounding box center [279, 372] width 0 height 13
